Goal: Task Accomplishment & Management: Manage account settings

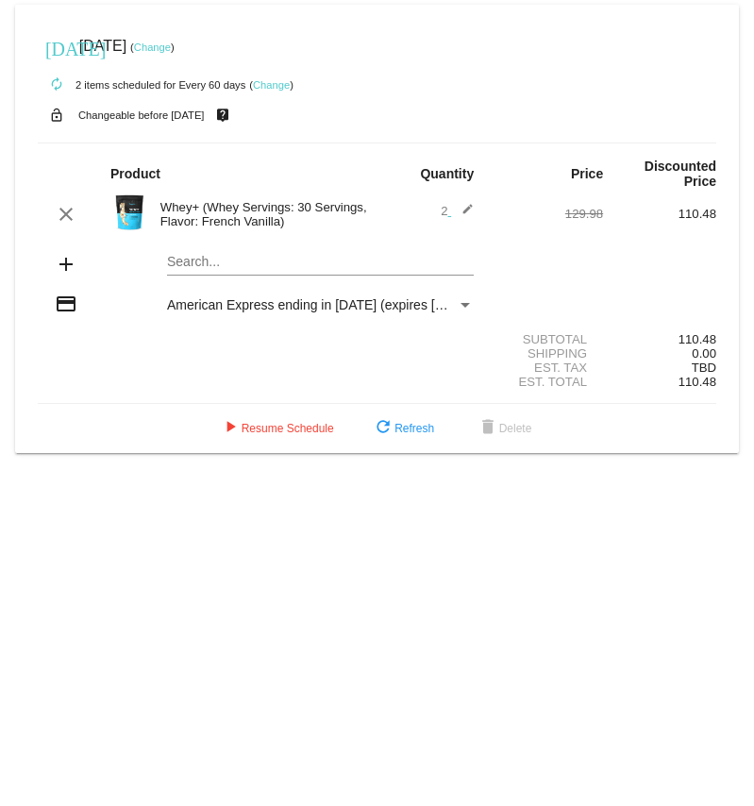
click at [69, 269] on mat-icon "add" at bounding box center [66, 264] width 23 height 23
click at [70, 275] on mat-icon "add" at bounding box center [66, 264] width 23 height 23
click at [63, 309] on mat-icon "credit_card" at bounding box center [66, 304] width 23 height 23
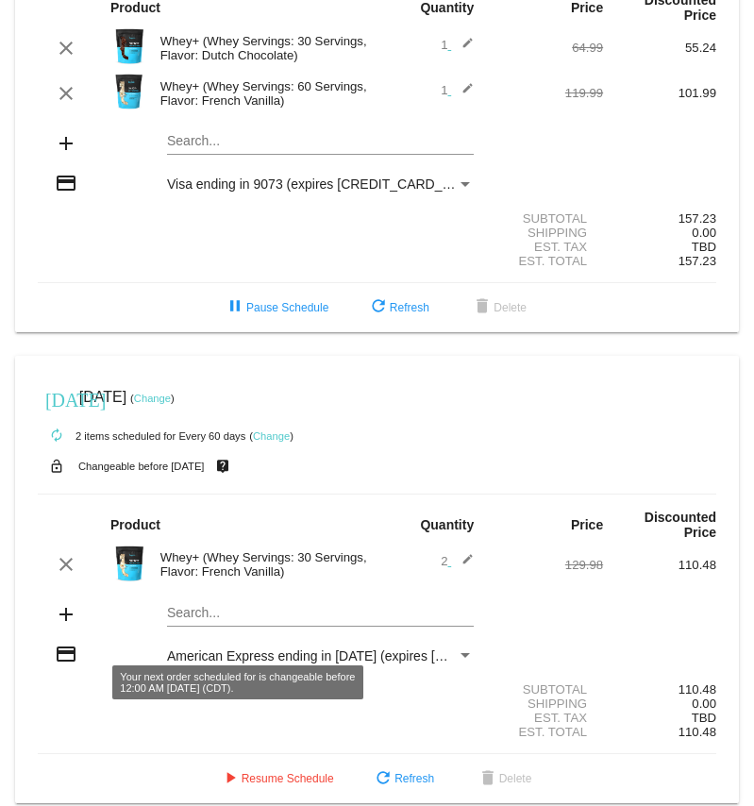
scroll to position [201, 0]
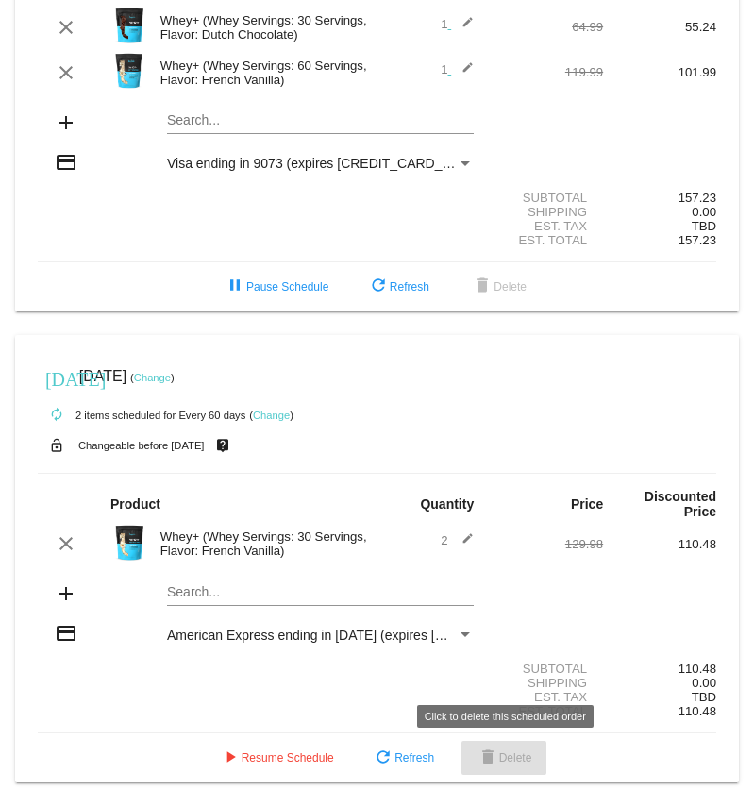
click at [504, 758] on span "delete Delete" at bounding box center [505, 757] width 56 height 13
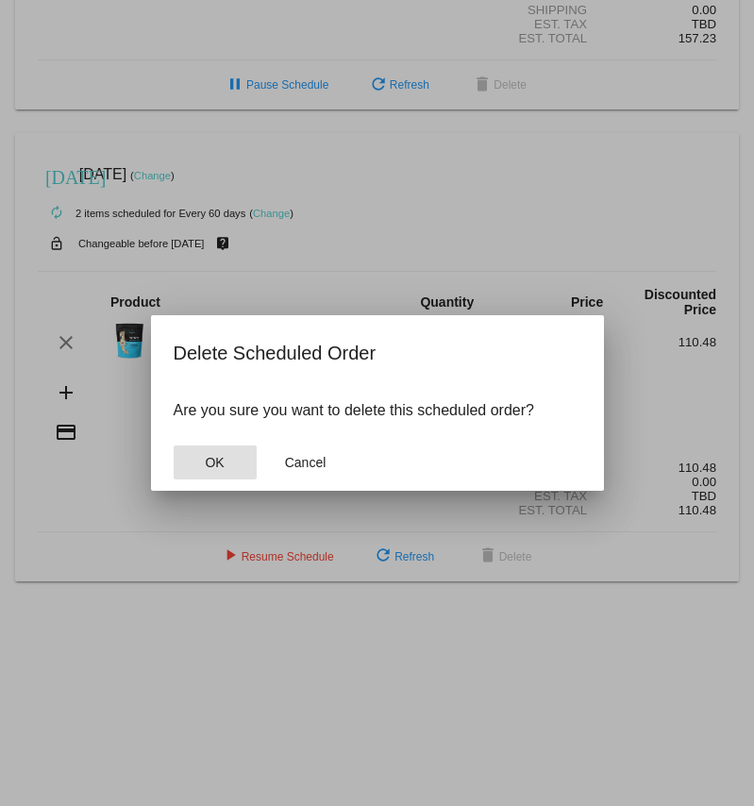
click at [217, 462] on span "OK" at bounding box center [214, 462] width 19 height 15
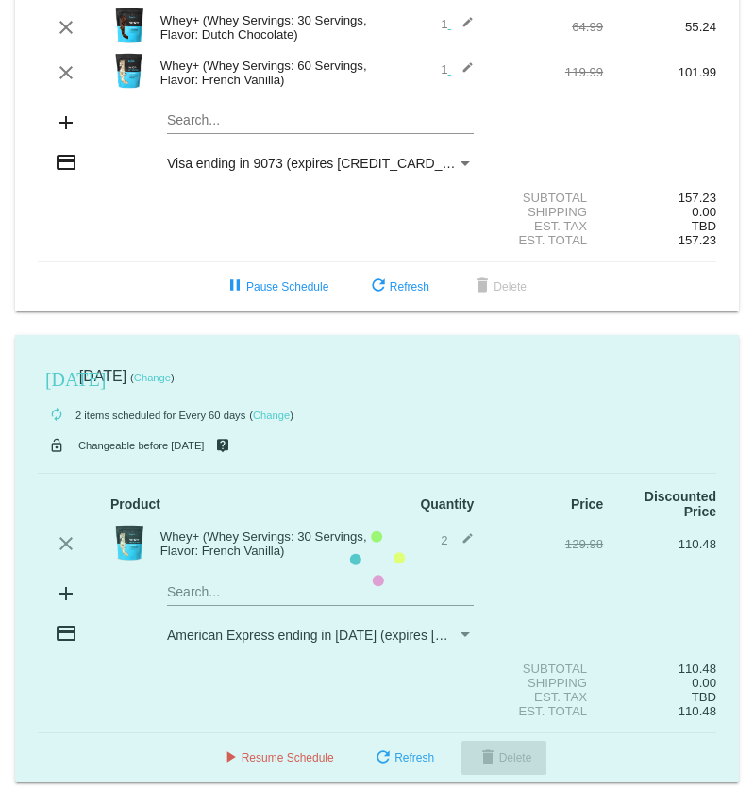
scroll to position [0, 0]
